Goal: Task Accomplishment & Management: Use online tool/utility

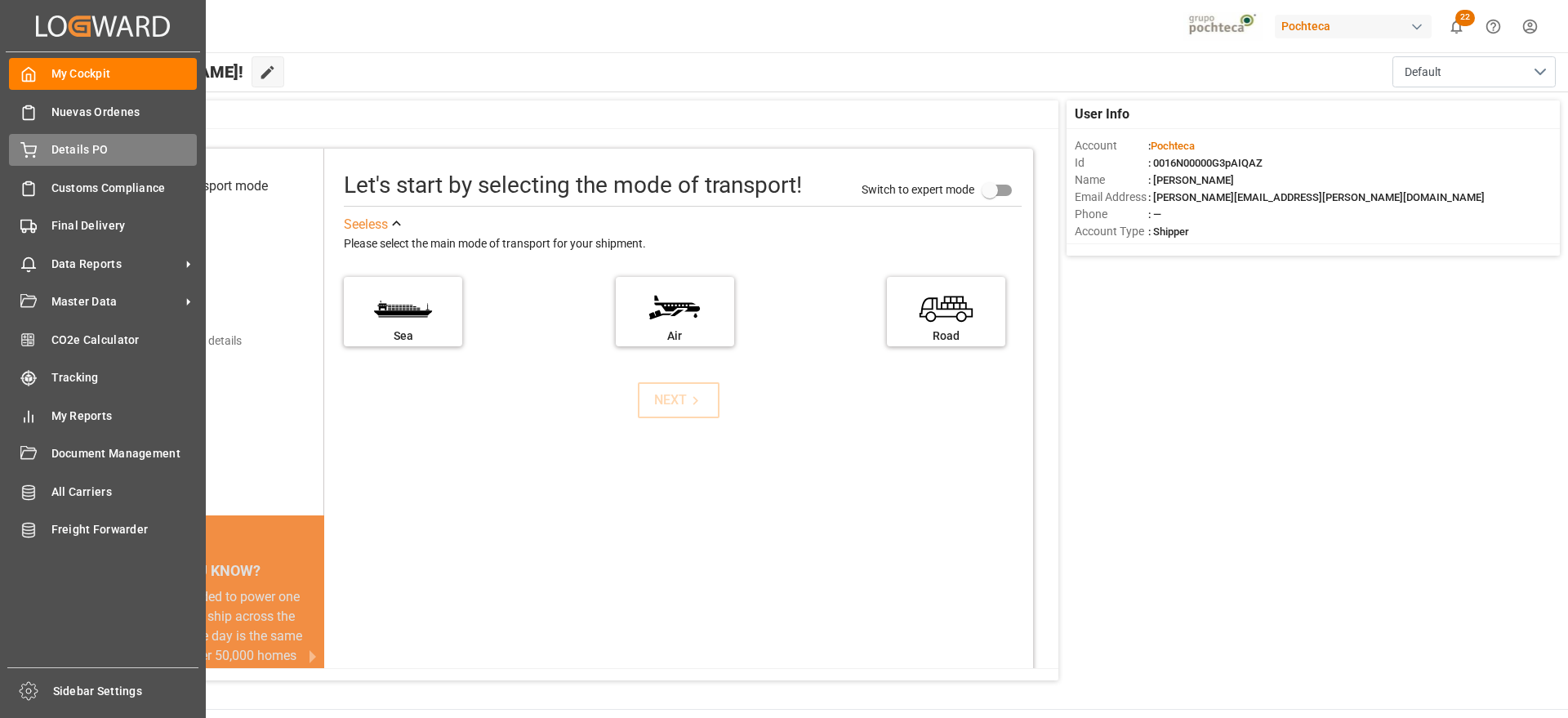
click at [74, 141] on span "Details PO" at bounding box center [124, 149] width 146 height 17
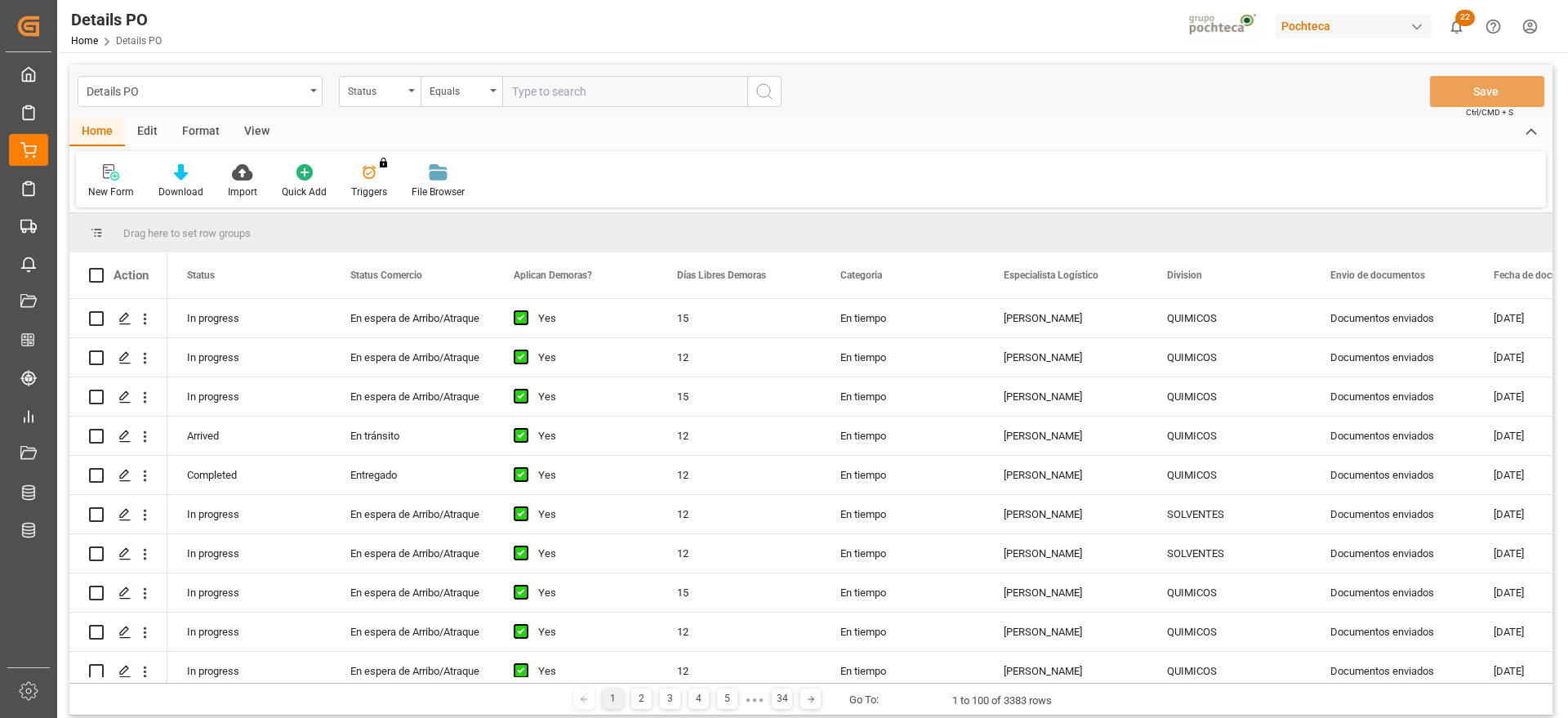
click at [193, 136] on div "Format" at bounding box center [201, 132] width 62 height 27
click at [118, 175] on icon at bounding box center [112, 172] width 15 height 16
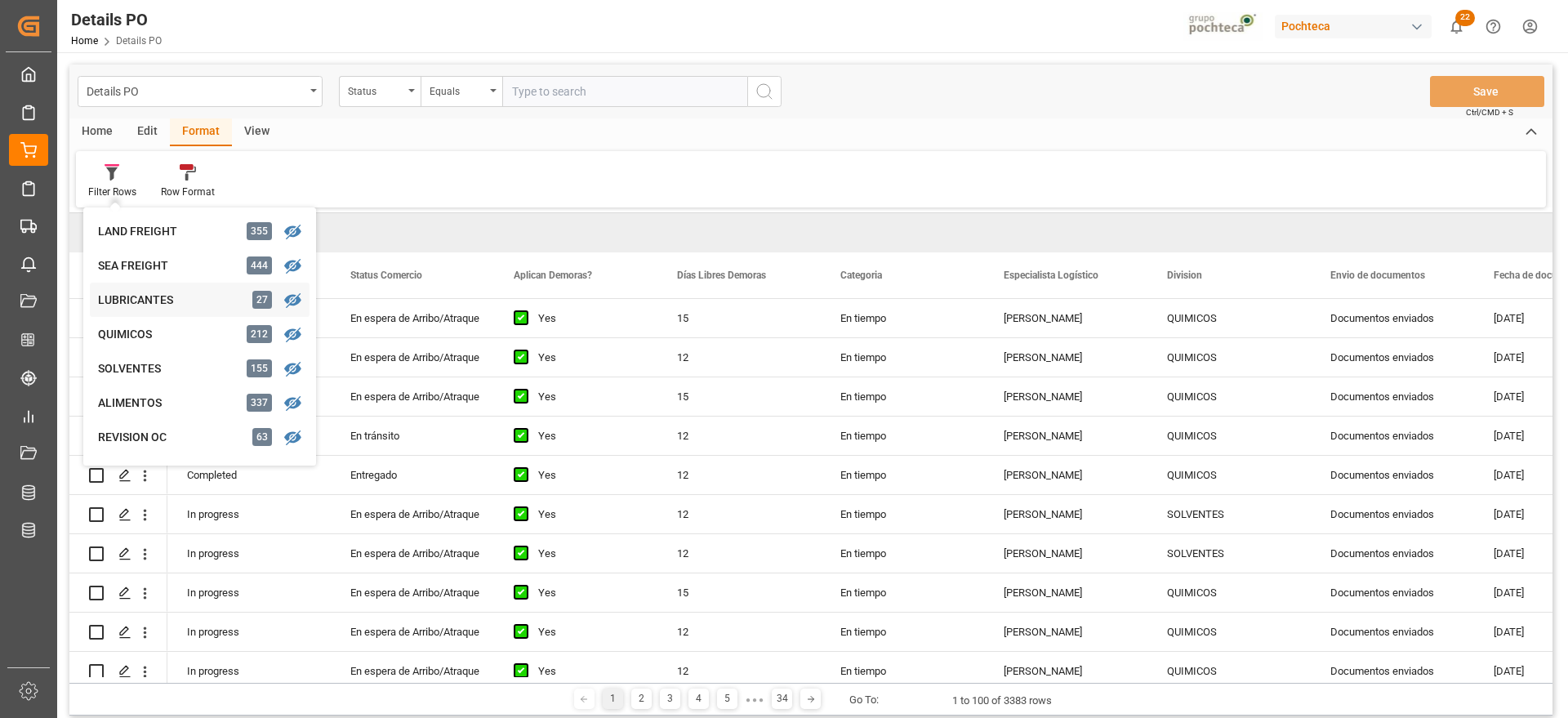
click at [155, 308] on div "LUBRICANTES" at bounding box center [169, 300] width 143 height 17
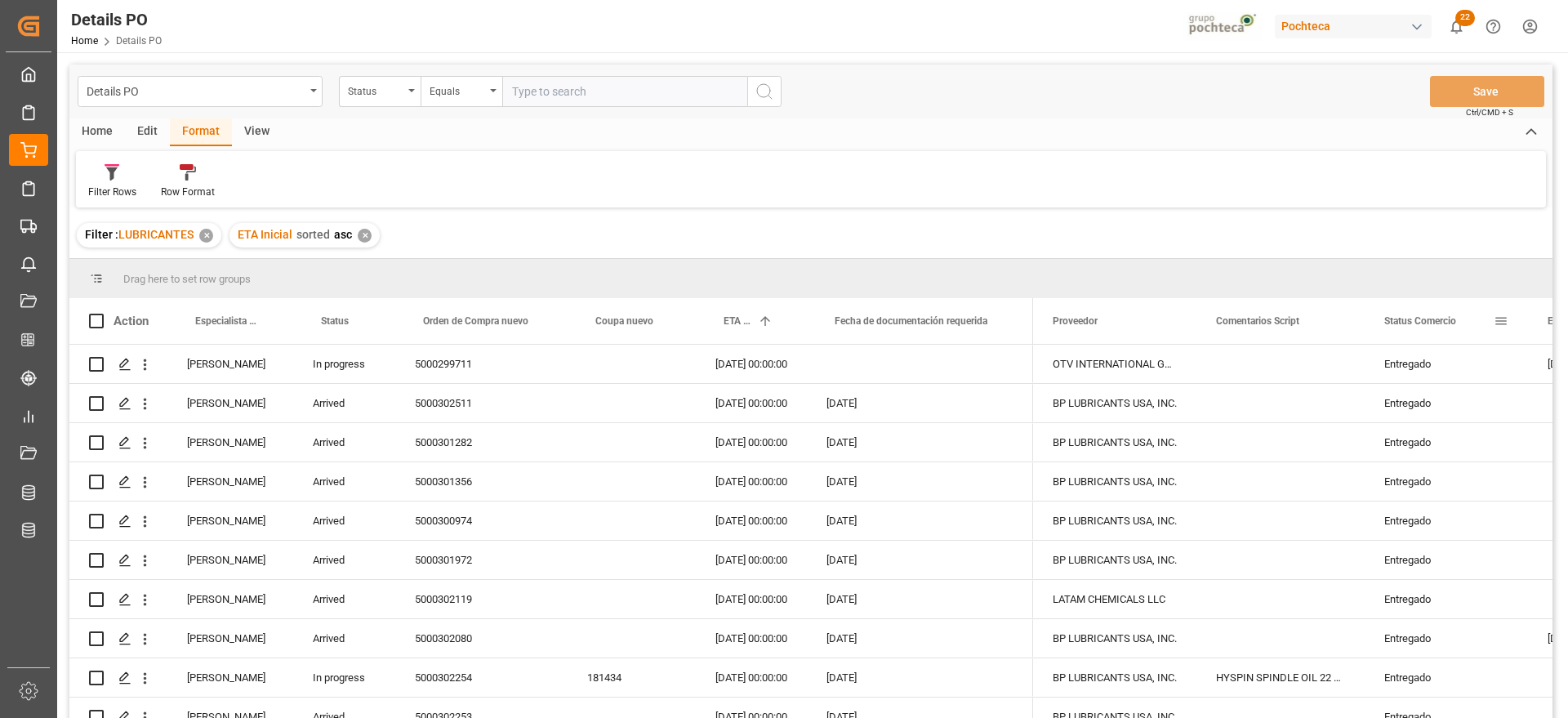
click at [1496, 324] on span at bounding box center [1501, 321] width 15 height 15
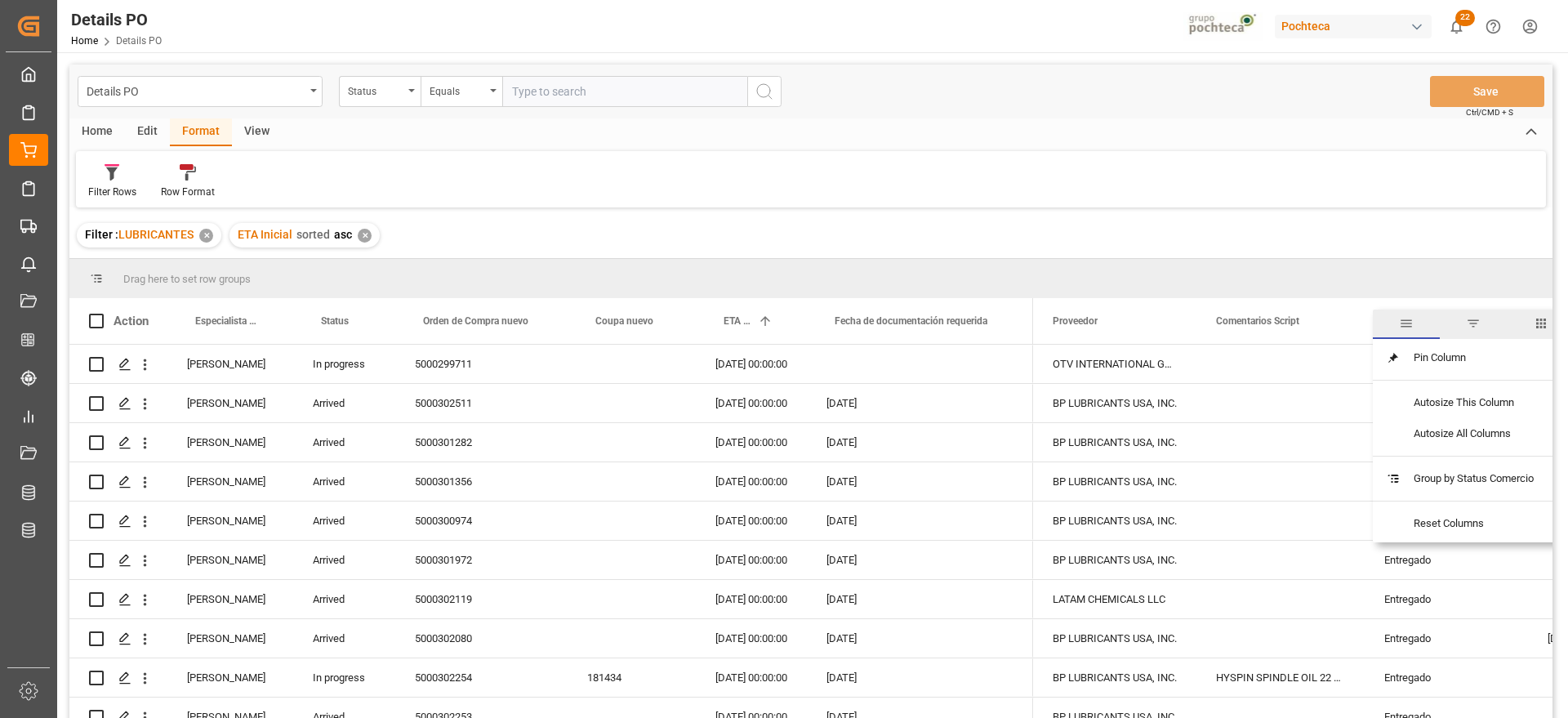
click at [1475, 321] on span "filter" at bounding box center [1472, 324] width 15 height 15
click at [1527, 372] on span "Filtering operator" at bounding box center [1534, 368] width 15 height 15
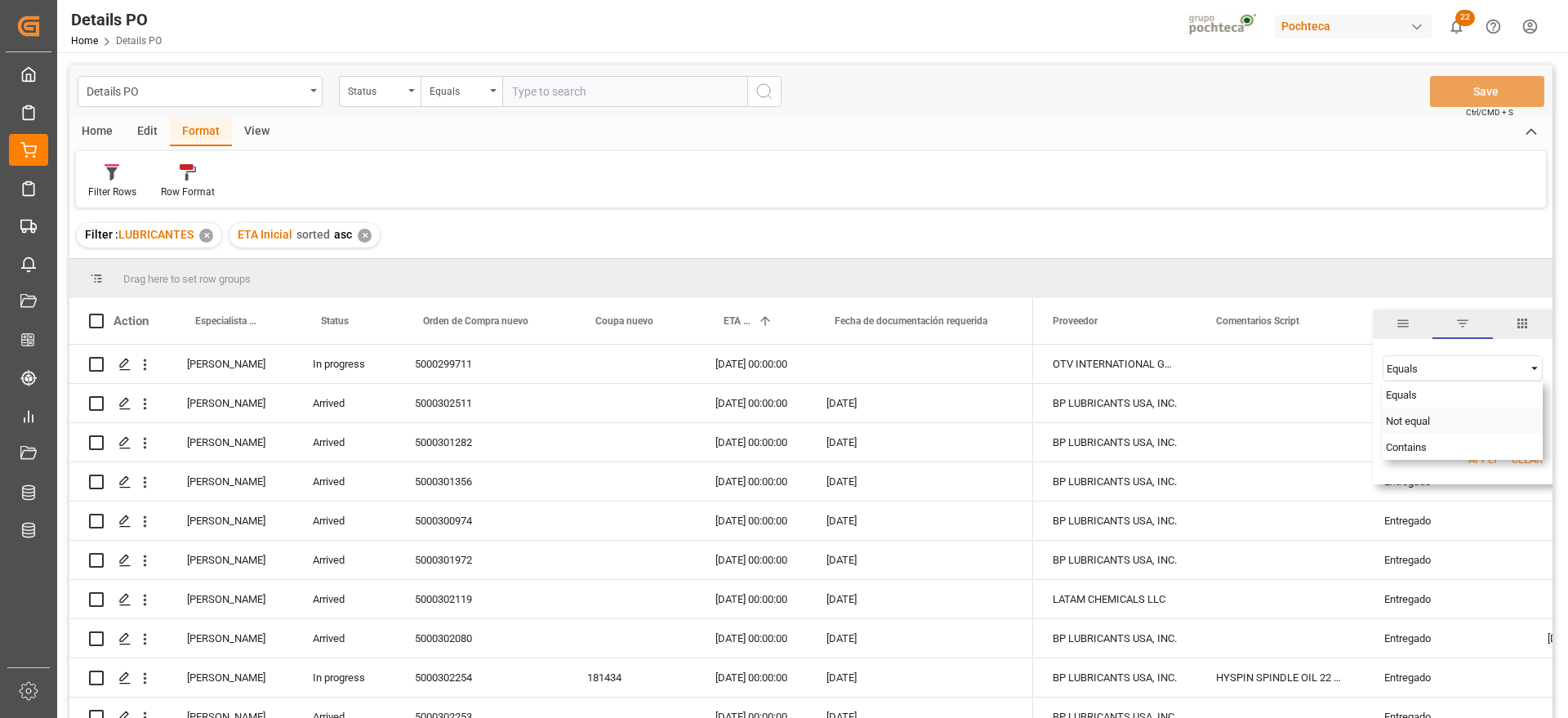
click at [1396, 424] on span "Not equal" at bounding box center [1408, 421] width 44 height 12
click at [1396, 416] on input "Filter Value" at bounding box center [1462, 409] width 160 height 33
type input "Entregado"
click at [1471, 456] on button "Apply" at bounding box center [1483, 460] width 30 height 16
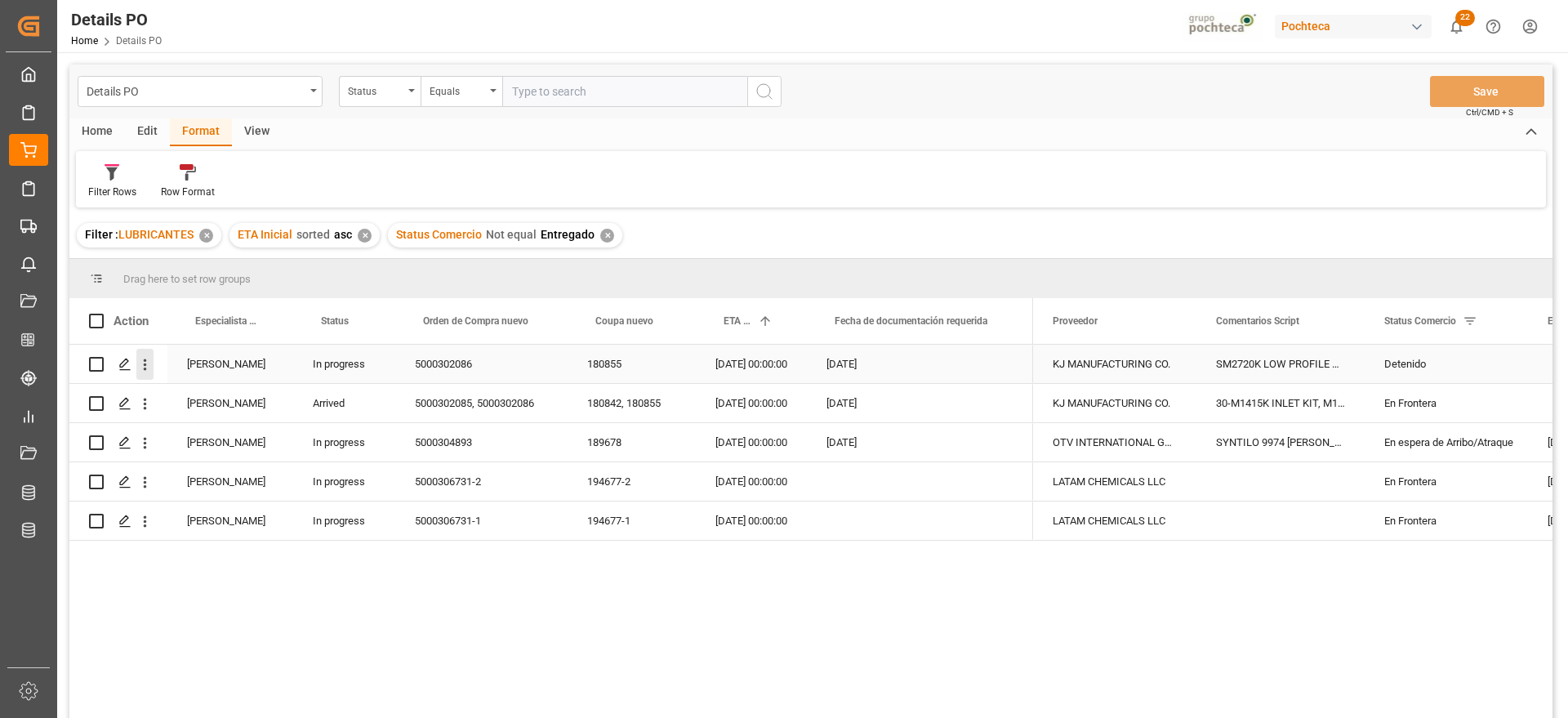
click at [145, 366] on icon "open menu" at bounding box center [144, 364] width 17 height 17
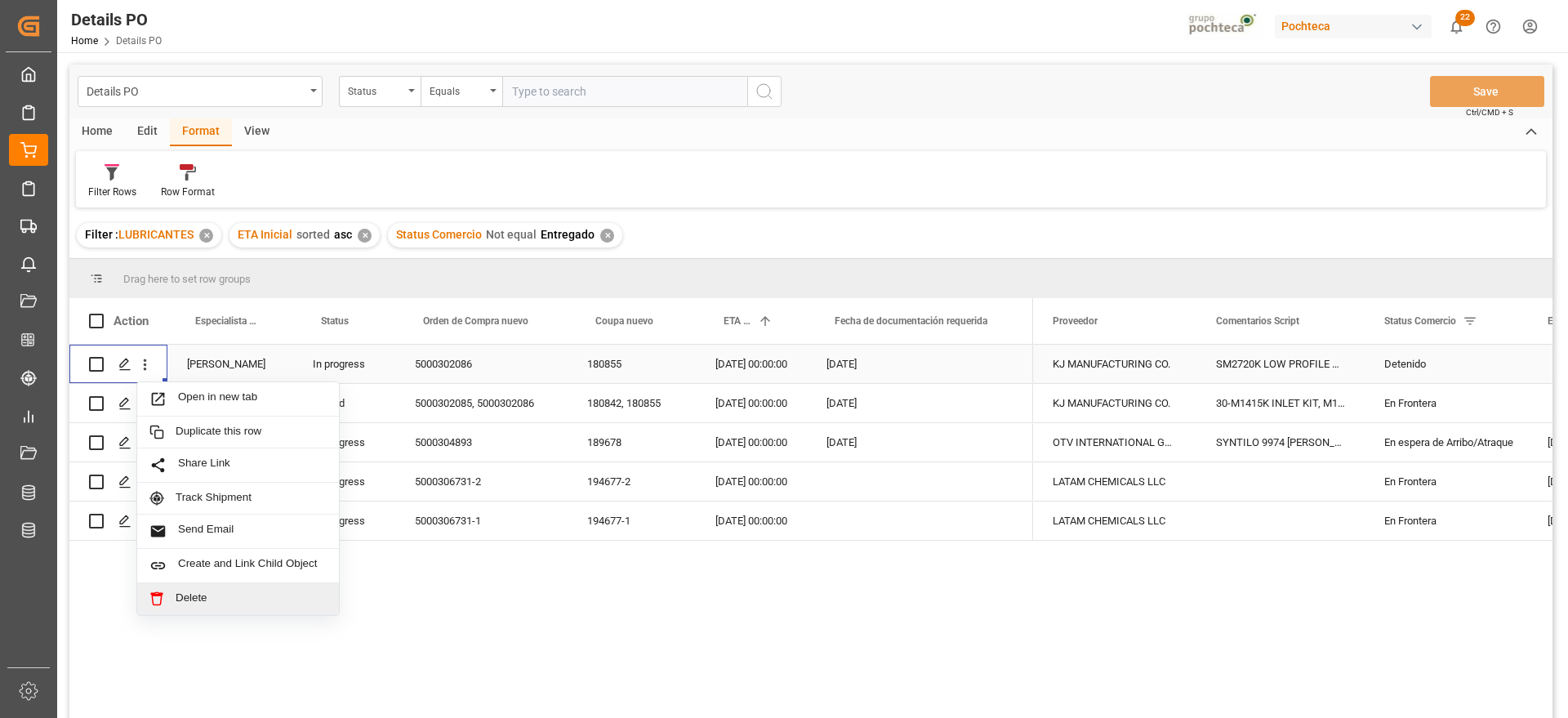
click at [199, 597] on span "Delete" at bounding box center [251, 598] width 151 height 15
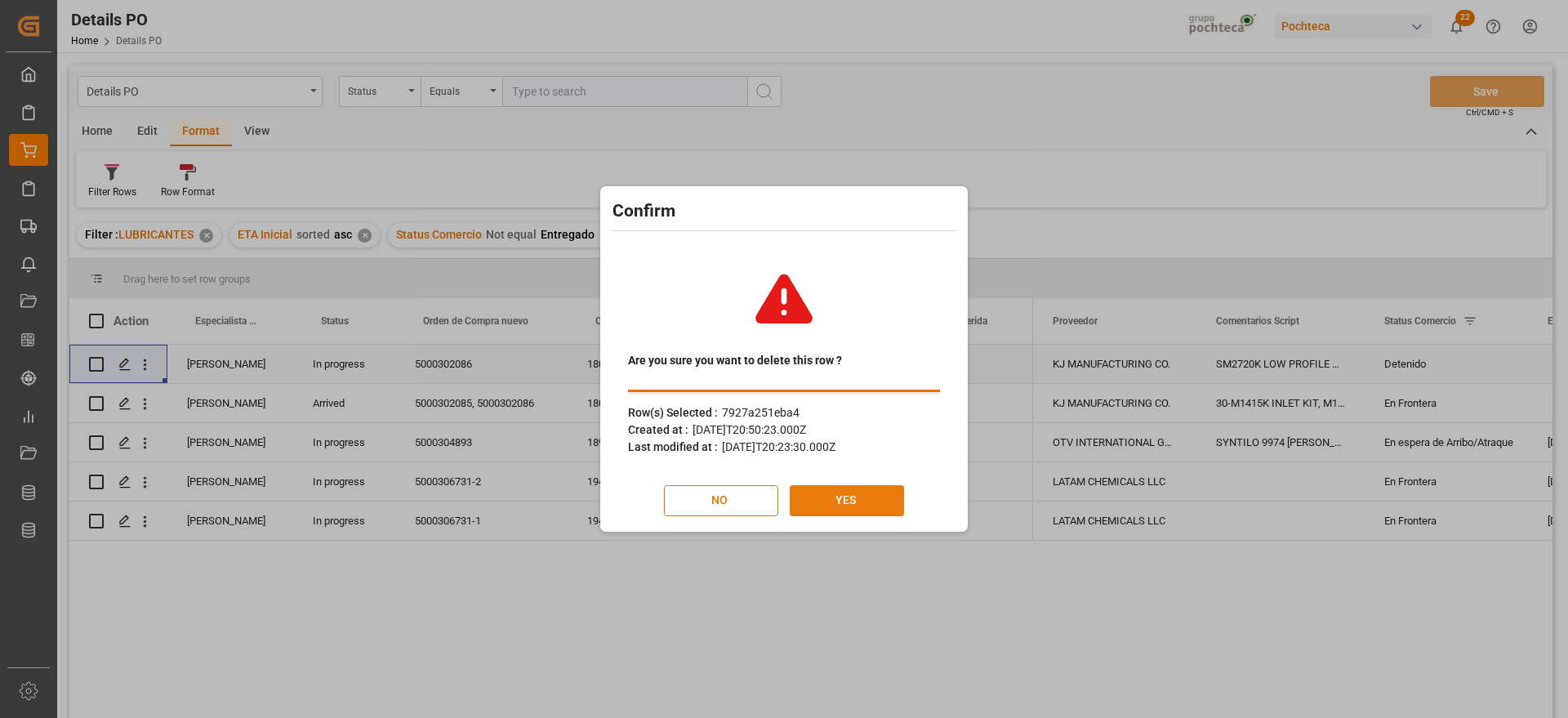
click at [864, 496] on button "YES" at bounding box center [846, 500] width 114 height 31
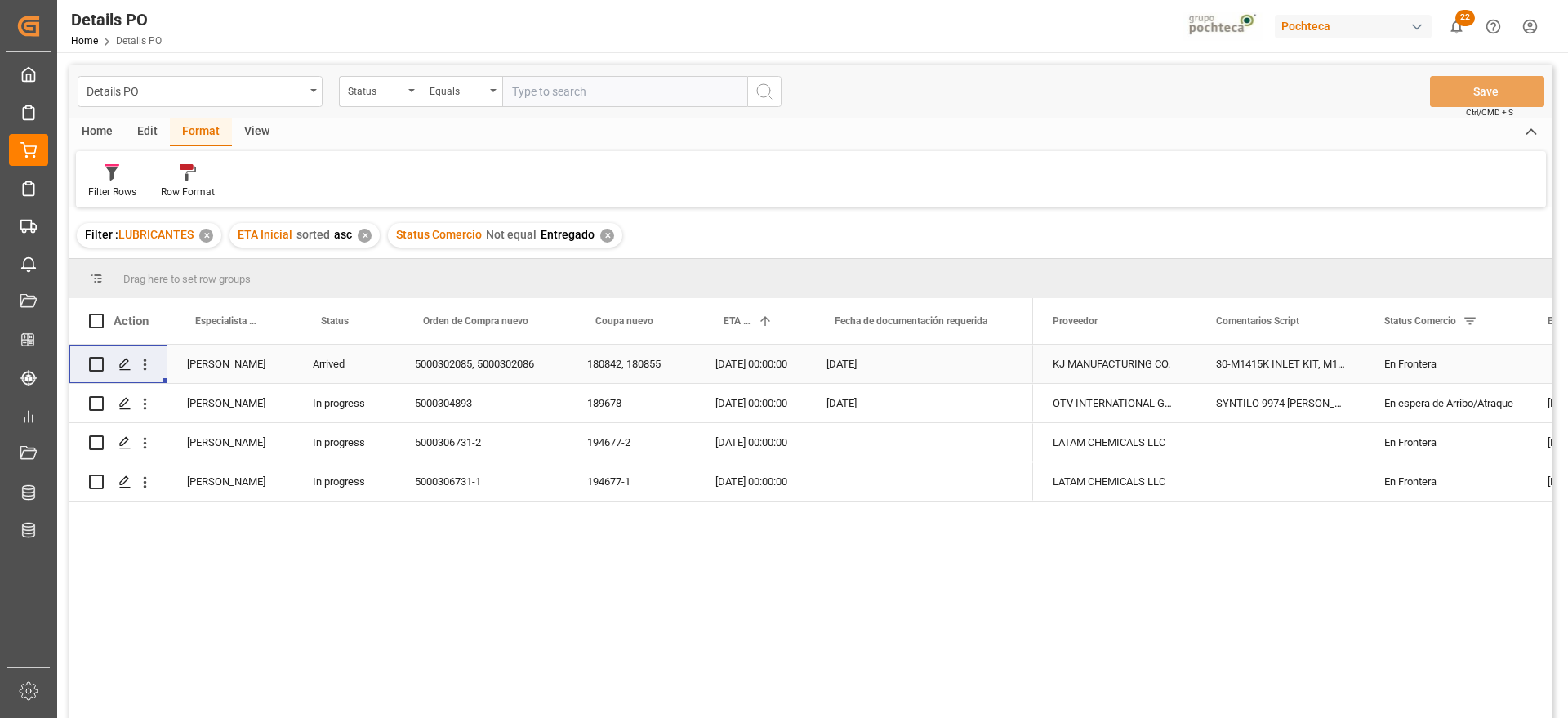
click at [1417, 361] on div "En Frontera" at bounding box center [1446, 364] width 124 height 37
click at [1496, 371] on icon "open menu" at bounding box center [1497, 374] width 19 height 20
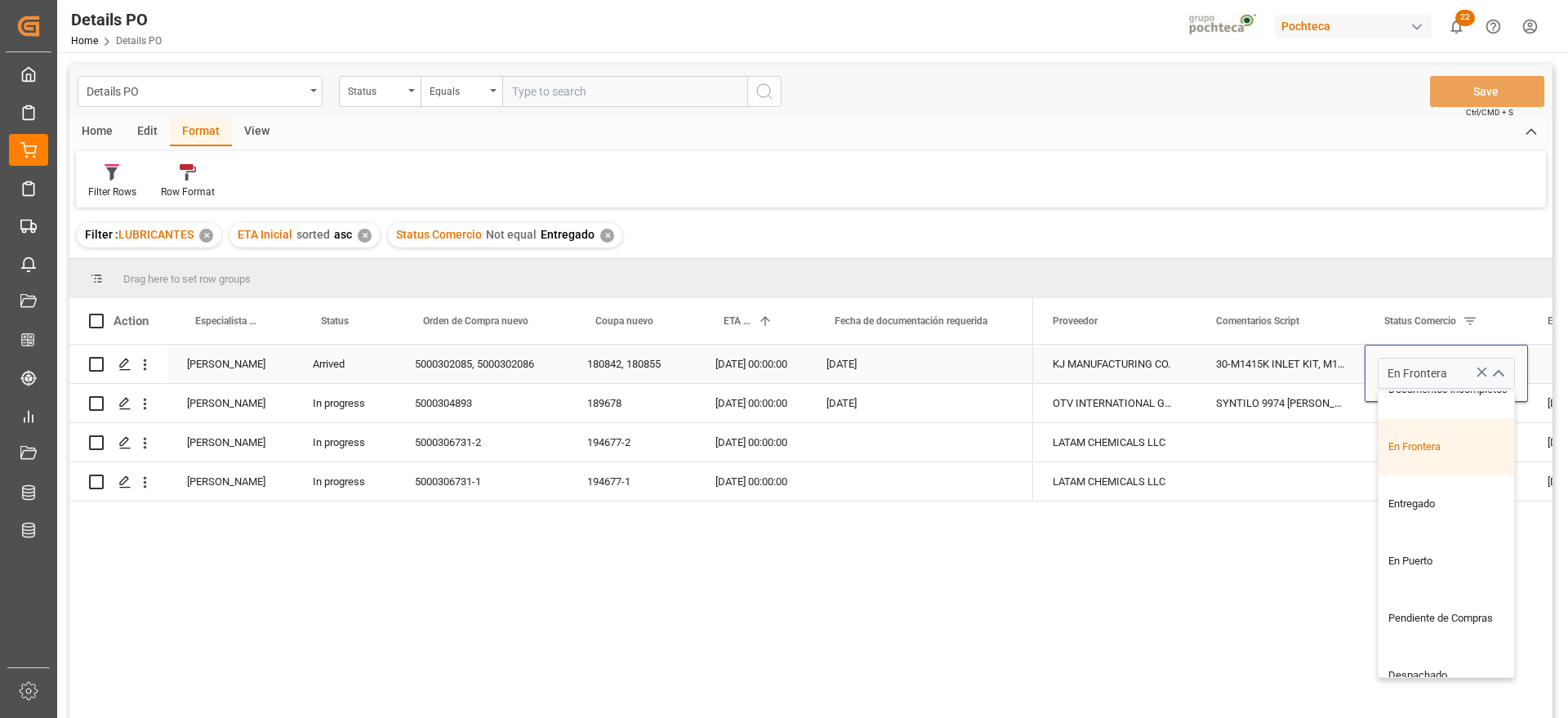
scroll to position [204, 0]
click at [1417, 495] on div "Entregado" at bounding box center [1455, 502] width 155 height 58
type input "Entregado"
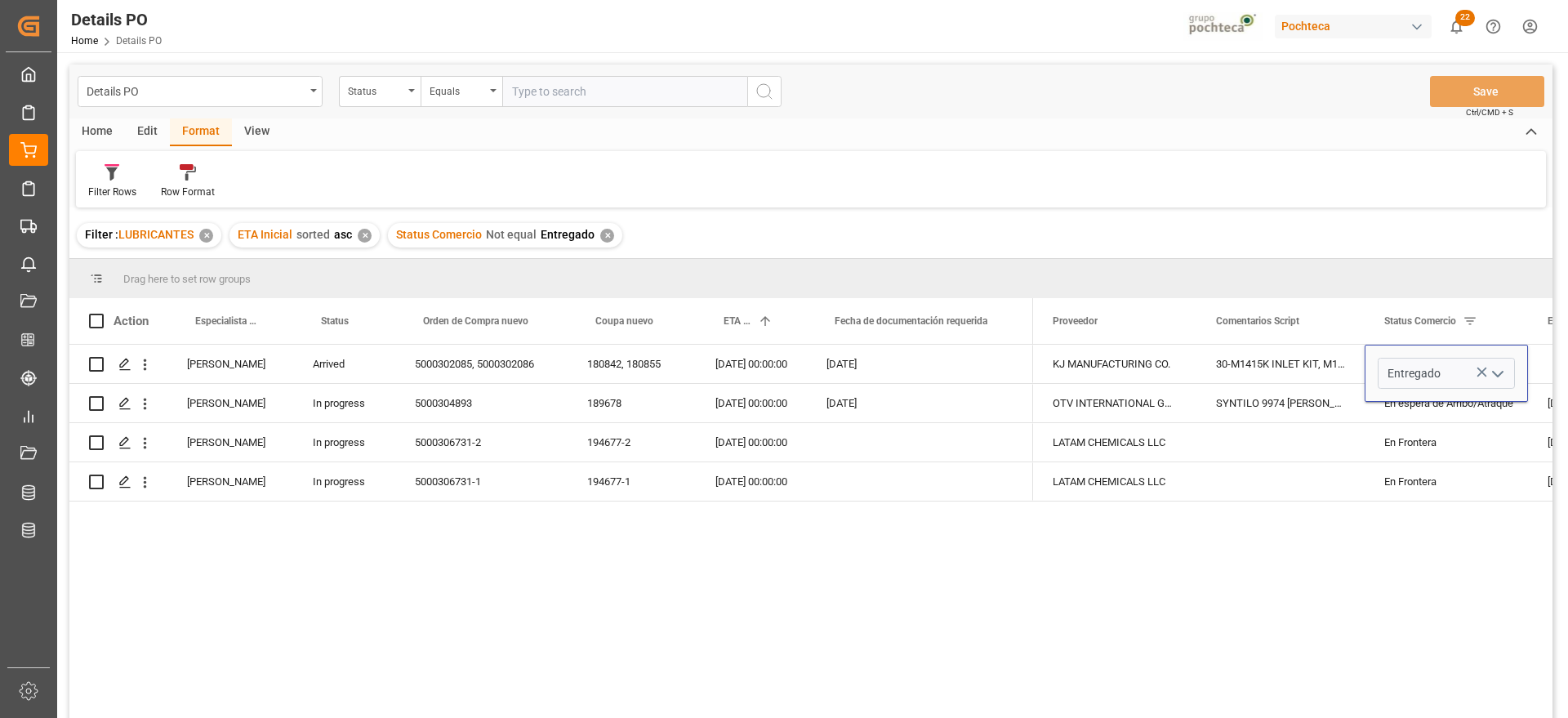
click at [1425, 550] on div "KJ MANUFACTURING CO. 30-M1415K INLET KIT, M14 X 1.5 (9000041) Entregado OTV INT…" at bounding box center [1292, 536] width 519 height 384
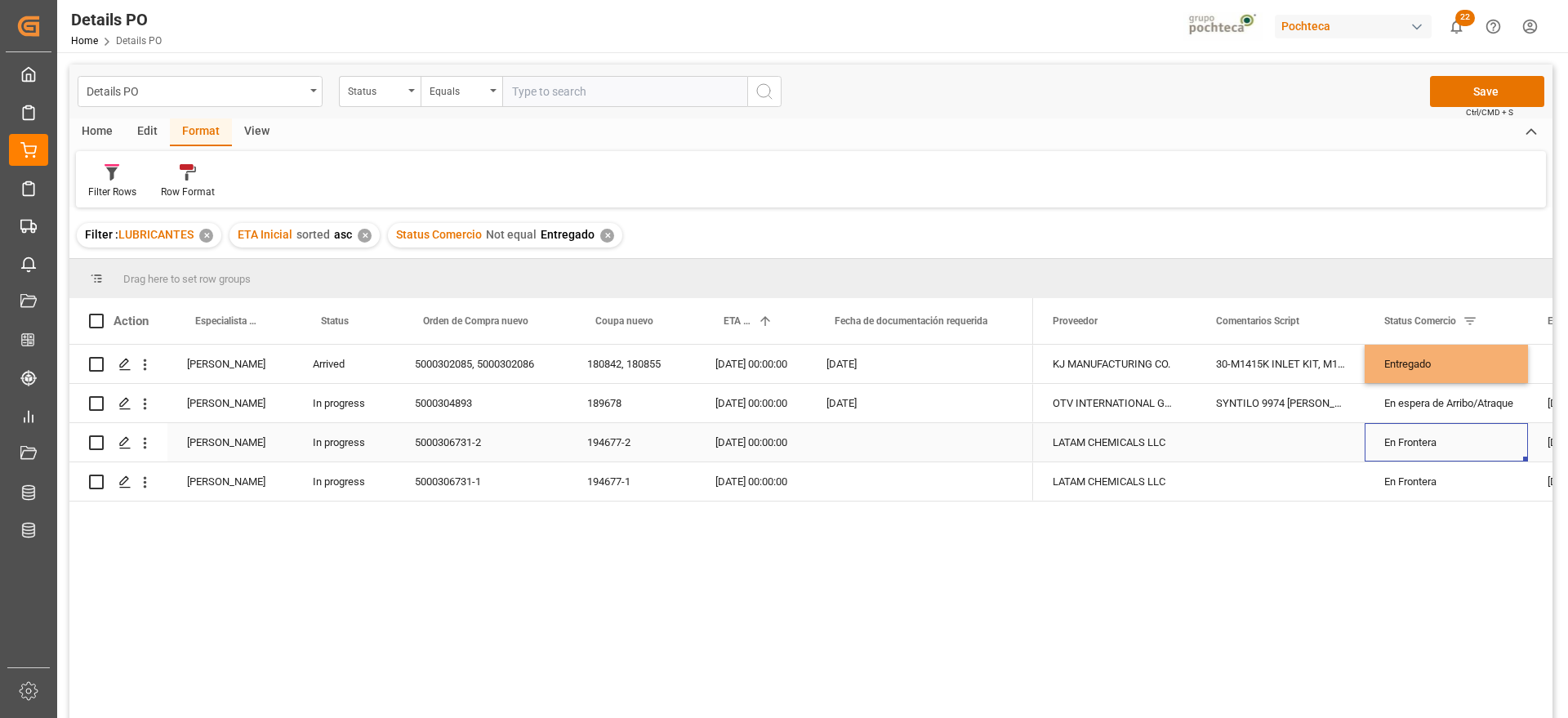
click at [1426, 444] on div "En Frontera" at bounding box center [1446, 442] width 124 height 37
click at [1486, 86] on button "Save" at bounding box center [1486, 91] width 114 height 31
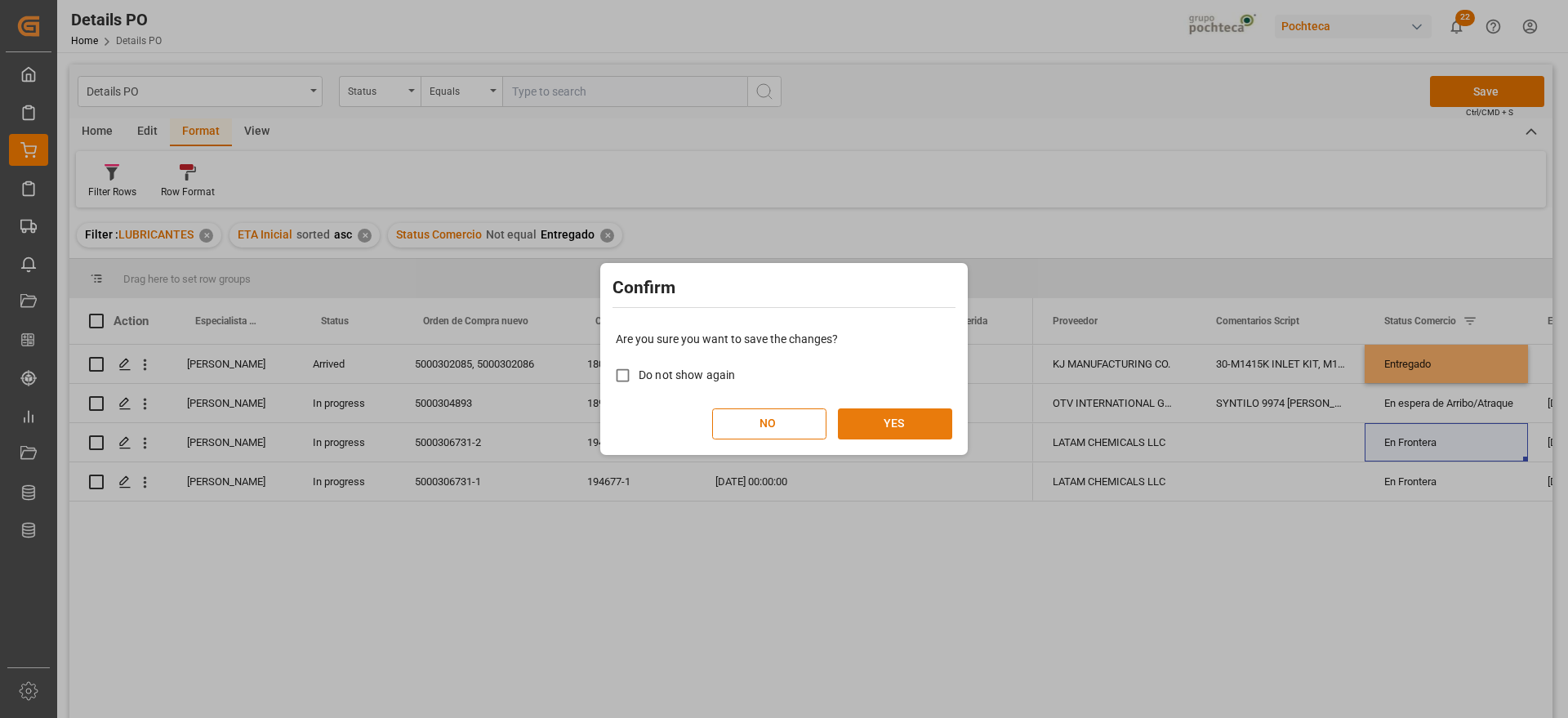
click at [882, 425] on button "YES" at bounding box center [895, 424] width 114 height 31
